Goal: Task Accomplishment & Management: Use online tool/utility

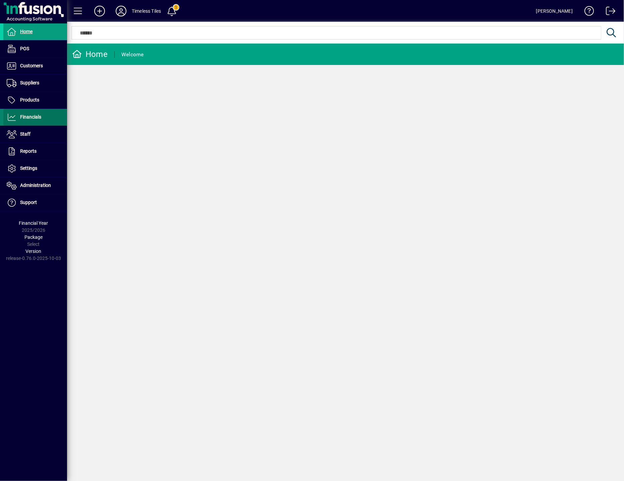
click at [17, 123] on span at bounding box center [35, 117] width 64 height 16
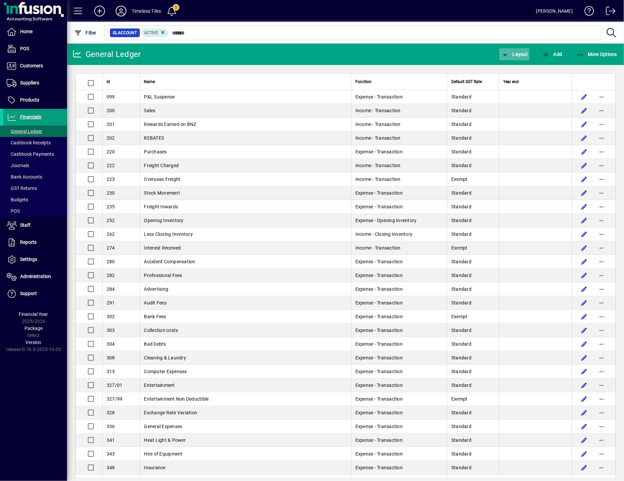
click at [519, 59] on span "button" at bounding box center [514, 54] width 30 height 16
drag, startPoint x: 529, startPoint y: 81, endPoint x: 496, endPoint y: 122, distance: 52.5
click at [529, 81] on span "Profit & Loss" at bounding box center [521, 81] width 43 height 8
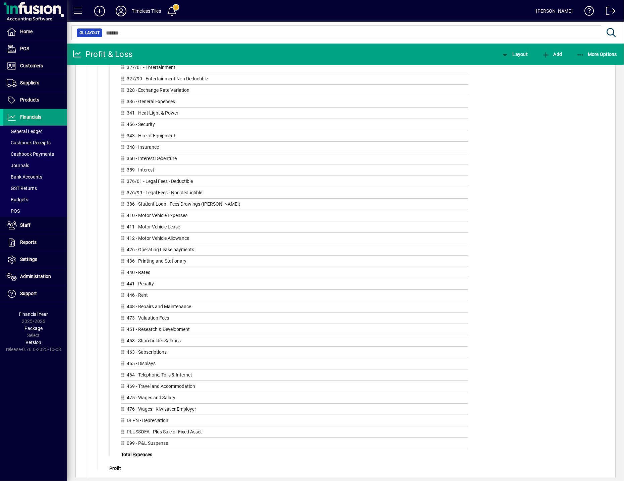
scroll to position [427, 0]
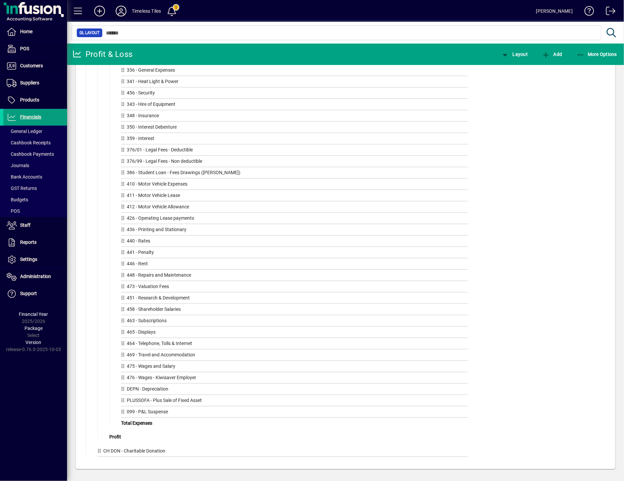
click at [14, 421] on div "Home POS Customers Invoices Payments Quotes Backorders Communications Suppliers…" at bounding box center [33, 240] width 67 height 481
click at [84, 434] on div "Profit & Loss Drag GL Accounts or GL Groups here Sales Drag GL Accounts or GL G…" at bounding box center [345, 60] width 526 height 805
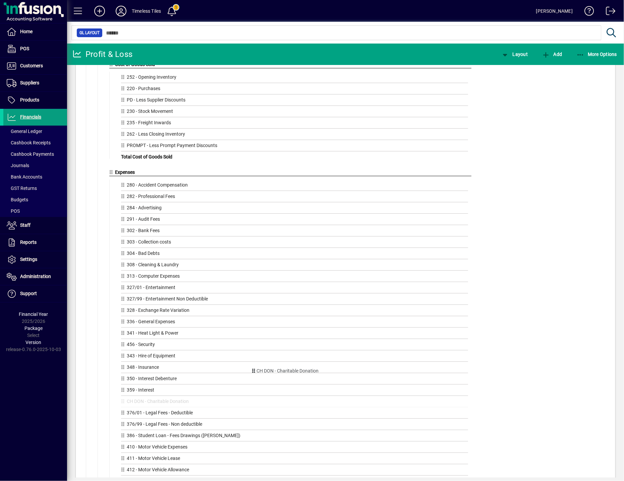
scroll to position [157, 0]
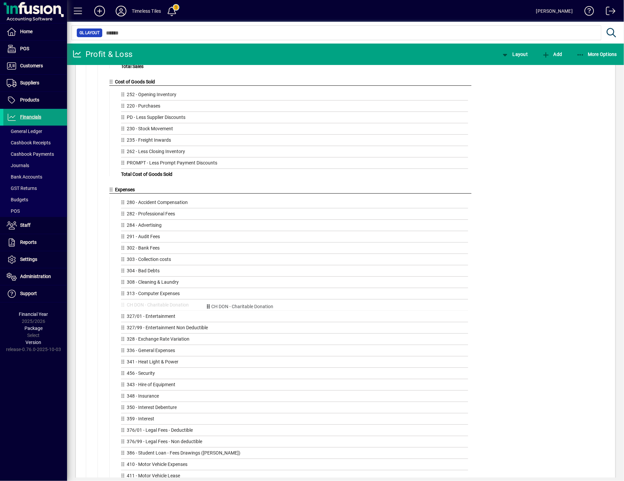
drag, startPoint x: 100, startPoint y: 452, endPoint x: 208, endPoint y: 306, distance: 181.1
click at [16, 409] on div "Home POS Customers Invoices Payments Quotes Backorders Communications Suppliers…" at bounding box center [33, 240] width 67 height 481
click at [525, 55] on span "Layout" at bounding box center [514, 54] width 27 height 5
click at [543, 168] on div at bounding box center [312, 240] width 624 height 481
click at [588, 56] on span "More Options" at bounding box center [596, 54] width 41 height 5
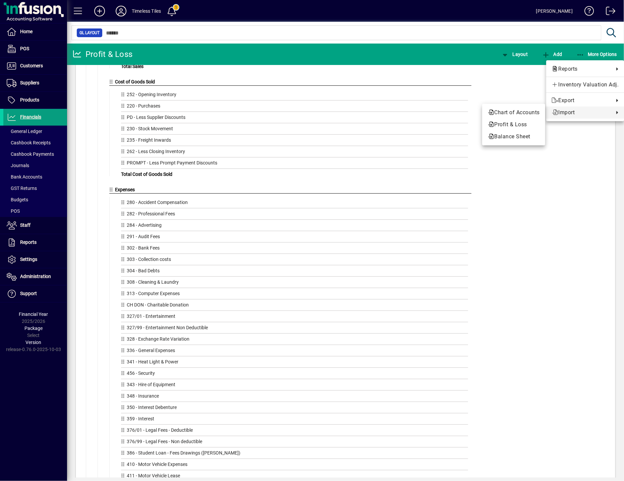
click at [562, 261] on div at bounding box center [312, 240] width 624 height 481
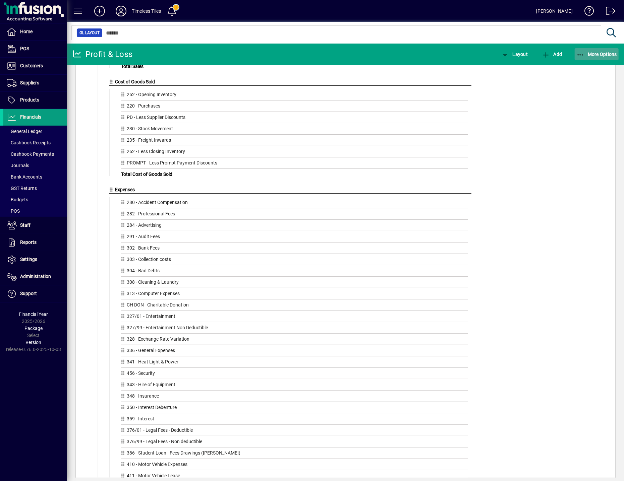
click at [581, 52] on icon "button" at bounding box center [580, 55] width 8 height 7
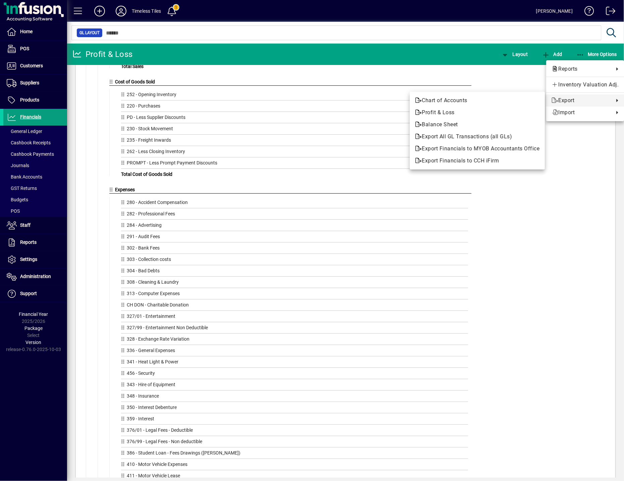
click at [569, 304] on div at bounding box center [312, 240] width 624 height 481
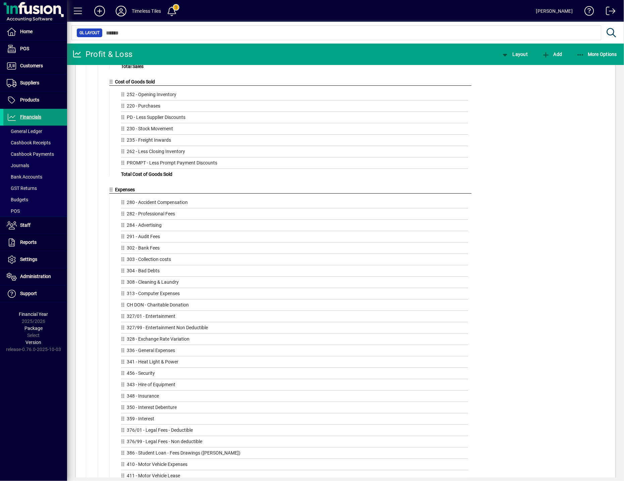
click at [35, 113] on span "Financials" at bounding box center [22, 117] width 38 height 8
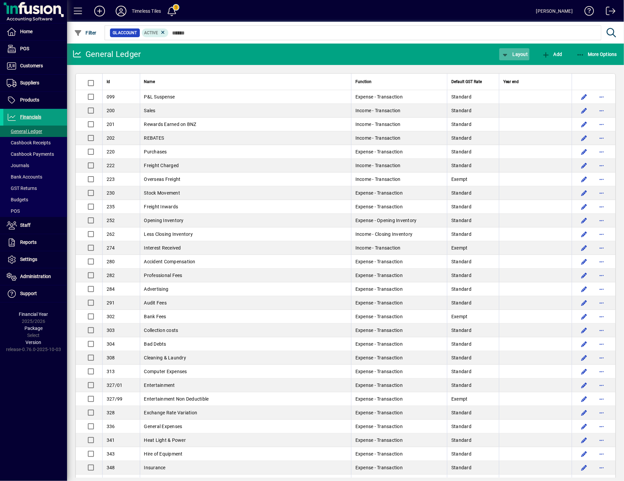
click at [516, 53] on span "Layout" at bounding box center [514, 54] width 27 height 5
click at [515, 94] on span "Balance Sheet" at bounding box center [521, 93] width 43 height 8
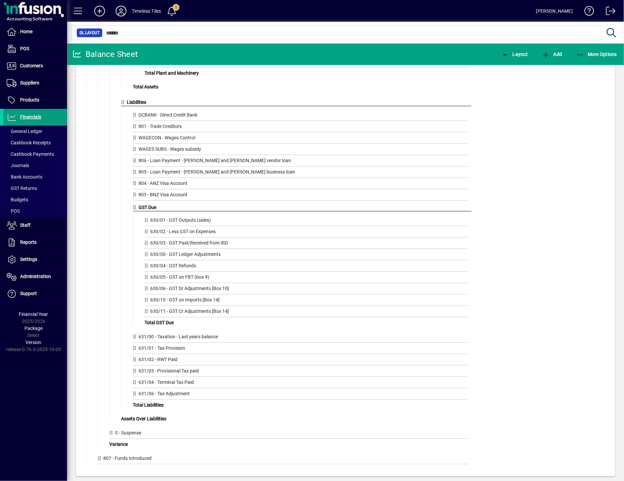
scroll to position [470, 0]
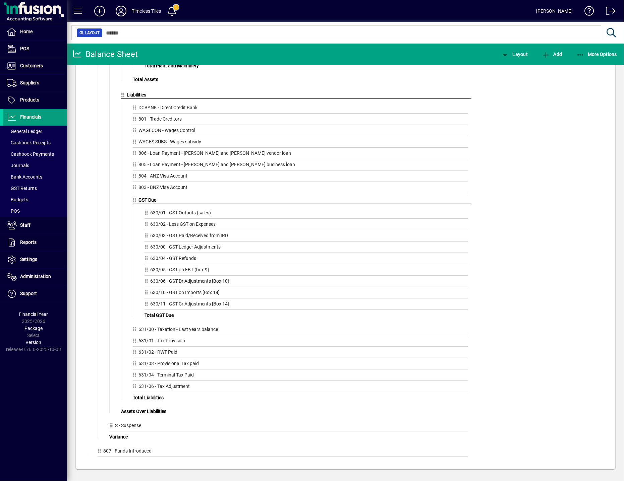
drag, startPoint x: 492, startPoint y: 87, endPoint x: 500, endPoint y: 79, distance: 11.4
click at [492, 87] on div "Balance Sheet Drag GL Accounts or GL Groups here Shareholders Funds Drag GL Acc…" at bounding box center [348, 38] width 519 height 841
click at [597, 58] on span "button" at bounding box center [597, 54] width 44 height 16
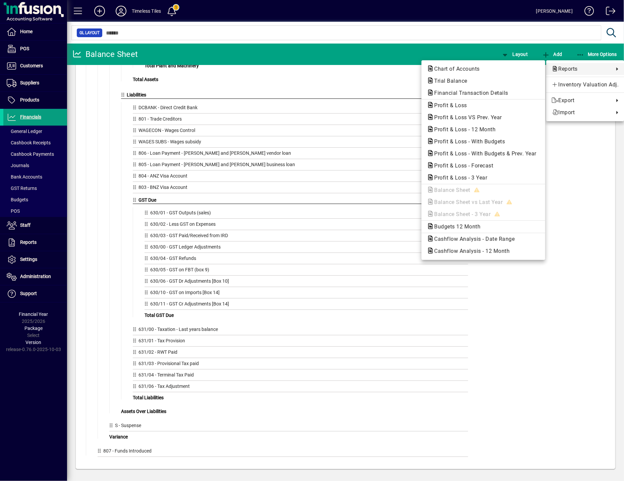
drag, startPoint x: 384, startPoint y: 26, endPoint x: 330, endPoint y: 0, distance: 59.8
click at [384, 26] on div at bounding box center [312, 240] width 624 height 481
